Goal: Task Accomplishment & Management: Use online tool/utility

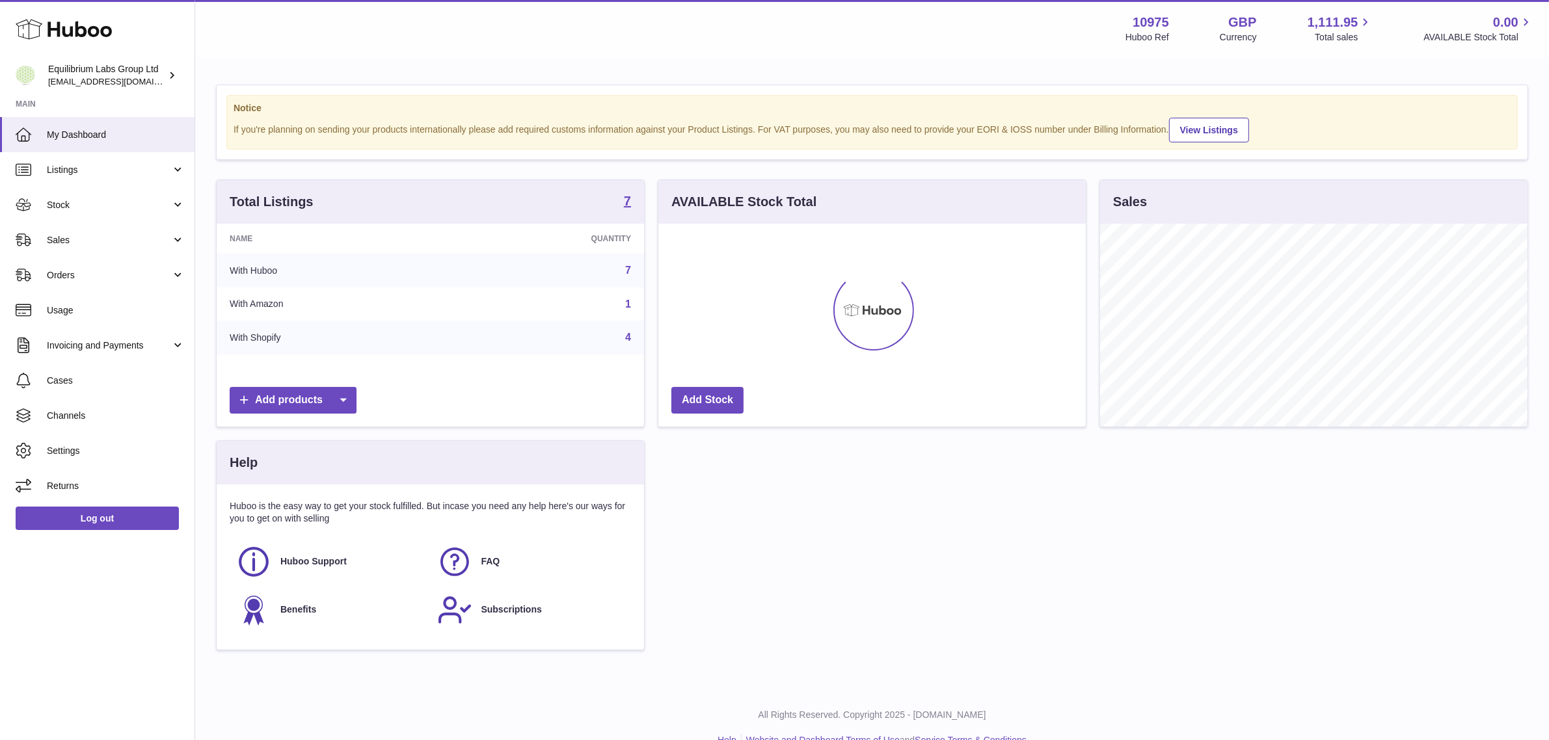
scroll to position [202, 427]
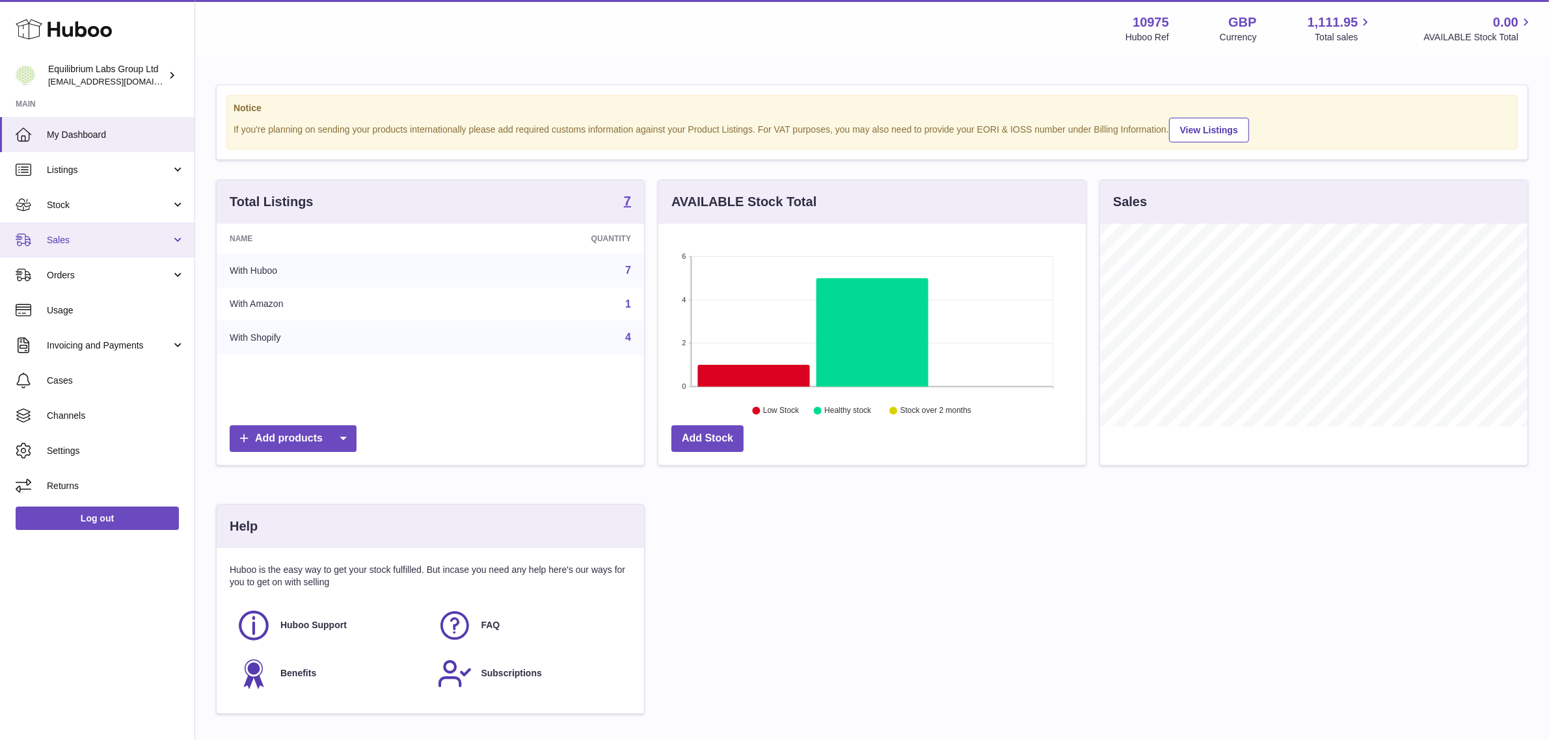
click at [111, 239] on span "Sales" at bounding box center [109, 240] width 124 height 12
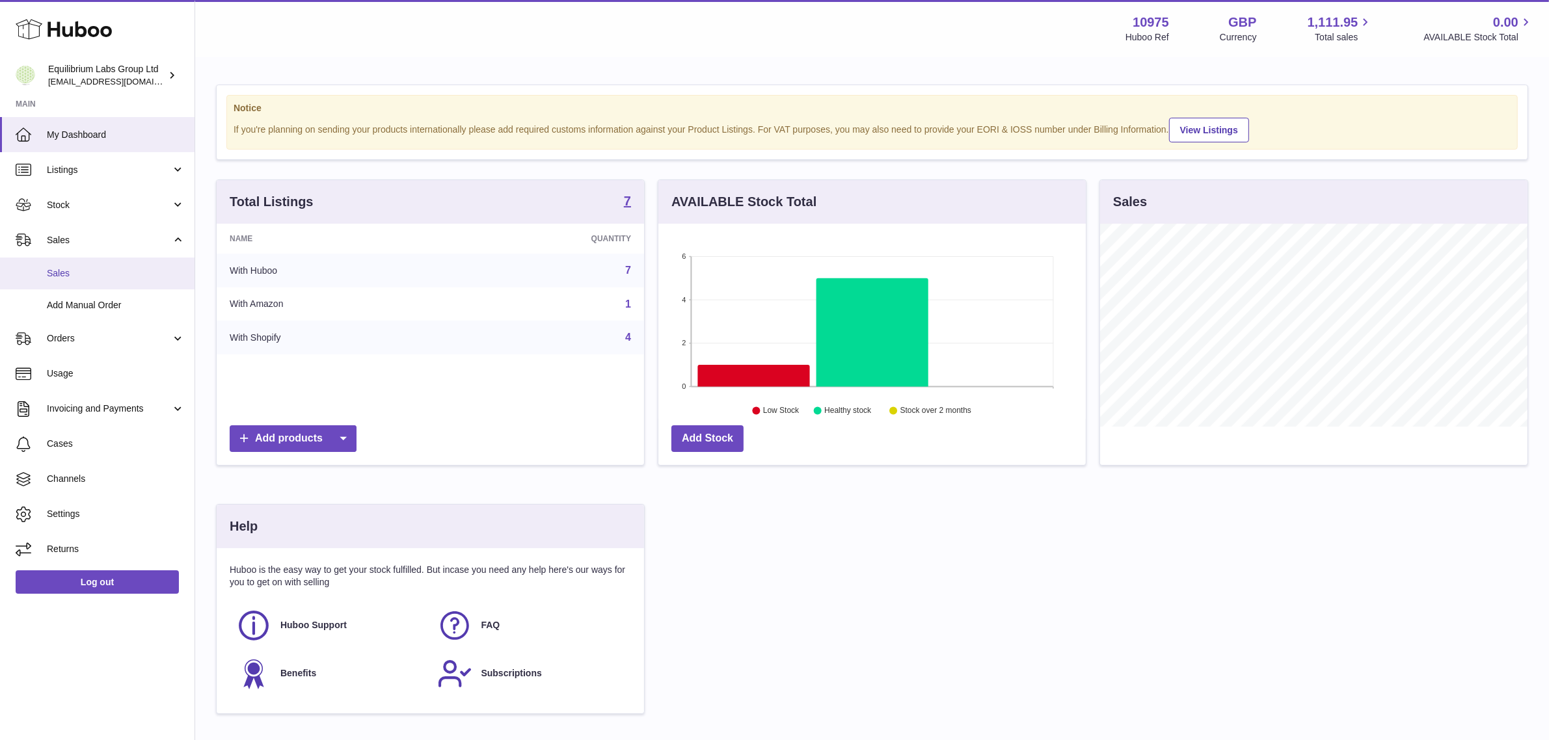
click at [87, 282] on link "Sales" at bounding box center [97, 274] width 195 height 32
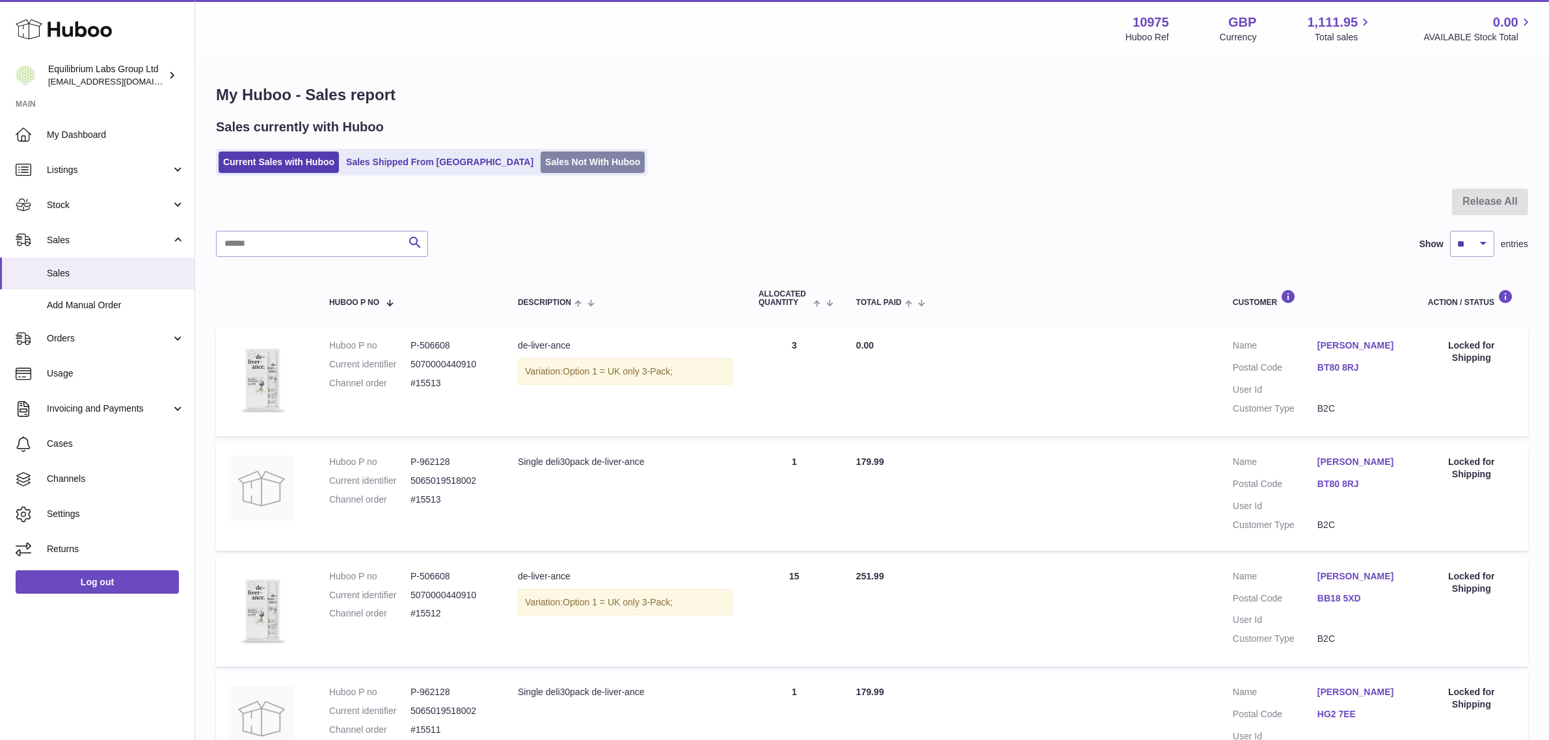
click at [566, 169] on link "Sales Not With Huboo" at bounding box center [593, 162] width 104 height 21
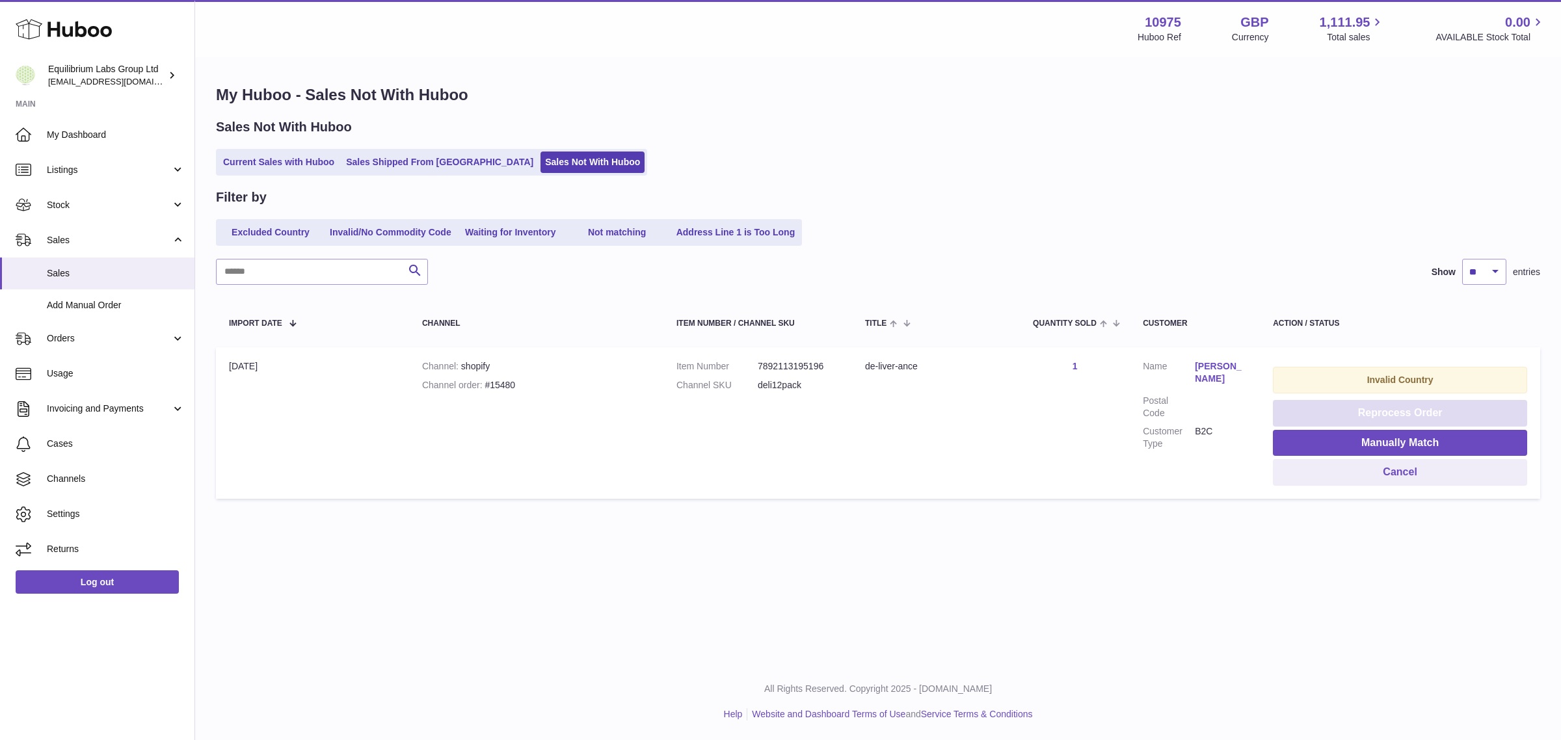
click at [1416, 418] on button "Reprocess Order" at bounding box center [1400, 413] width 254 height 27
